Goal: Find specific page/section: Find specific page/section

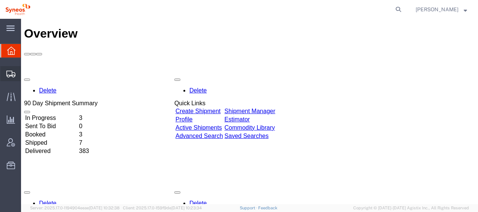
click at [0, 0] on span "Shipment Manager" at bounding box center [0, 0] width 0 height 0
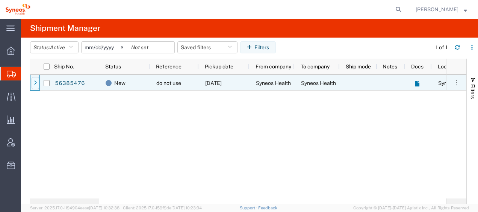
click at [37, 82] on div at bounding box center [36, 83] width 8 height 12
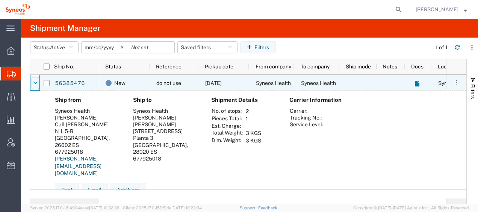
click at [35, 80] on icon at bounding box center [35, 82] width 5 height 5
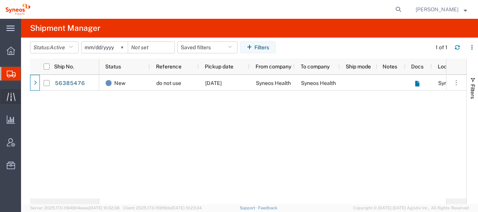
click at [26, 96] on span "Traffic" at bounding box center [23, 96] width 5 height 15
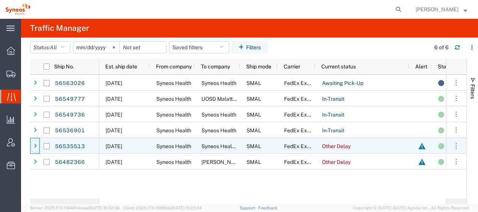
click at [34, 148] on icon at bounding box center [35, 146] width 3 height 5
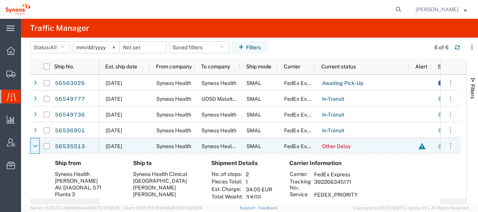
click at [37, 146] on icon at bounding box center [35, 146] width 5 height 5
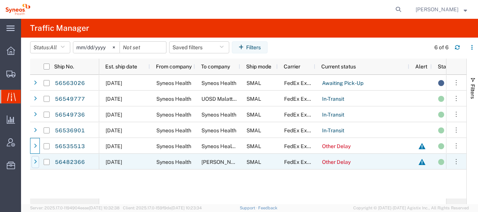
click at [36, 162] on icon at bounding box center [35, 161] width 3 height 5
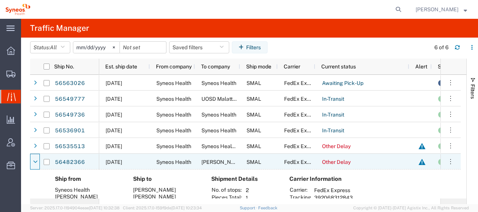
click at [36, 162] on icon at bounding box center [35, 161] width 5 height 5
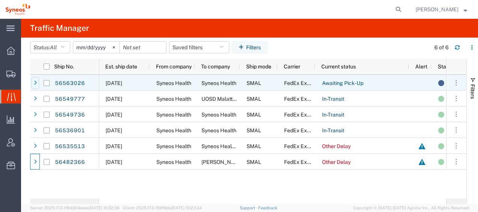
click at [35, 83] on icon at bounding box center [35, 82] width 3 height 5
